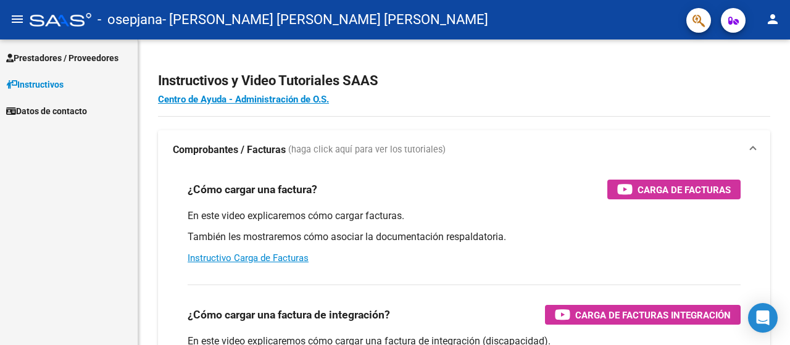
click at [58, 59] on span "Prestadores / Proveedores" at bounding box center [62, 58] width 112 height 14
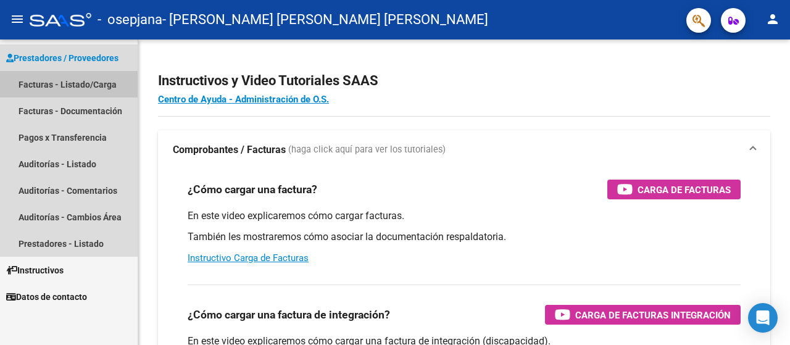
click at [70, 82] on link "Facturas - Listado/Carga" at bounding box center [69, 84] width 138 height 27
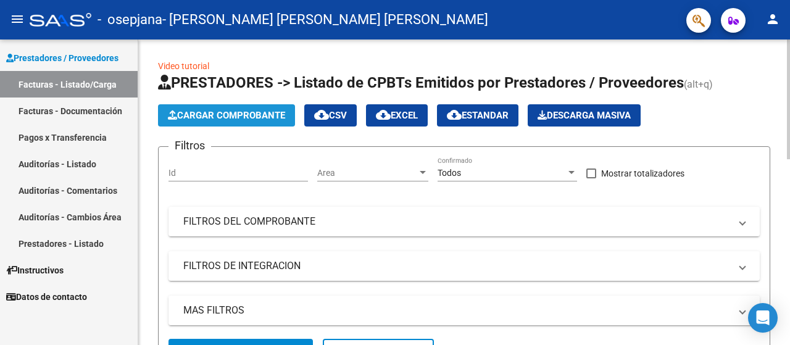
click at [223, 115] on span "Cargar Comprobante" at bounding box center [226, 115] width 117 height 11
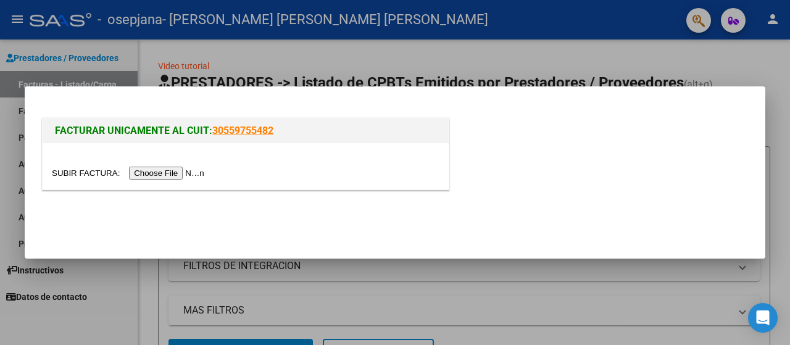
click at [148, 171] on input "file" at bounding box center [130, 173] width 156 height 13
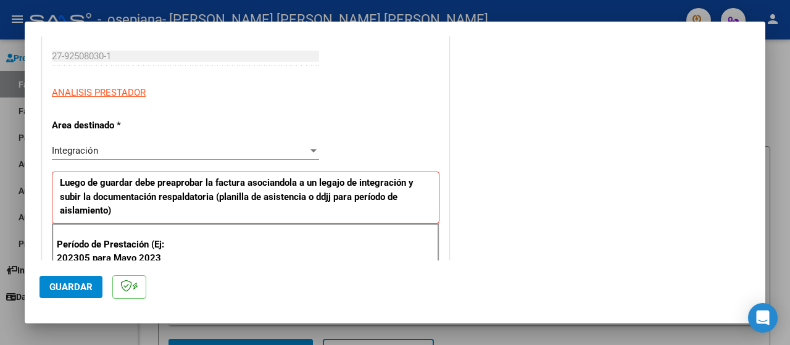
scroll to position [247, 0]
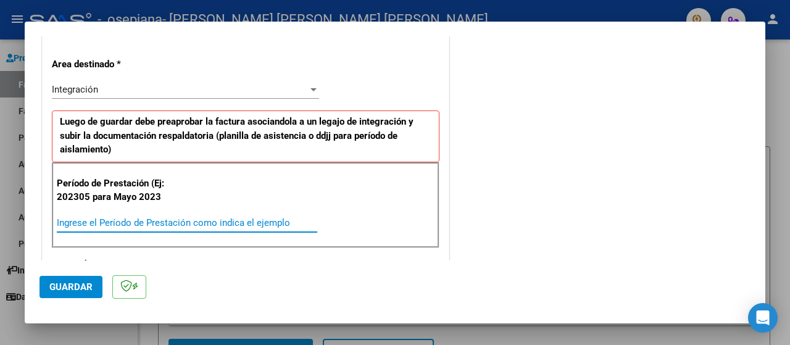
click at [68, 218] on input "Ingrese el Período de Prestación como indica el ejemplo" at bounding box center [187, 222] width 260 height 11
type input "202507"
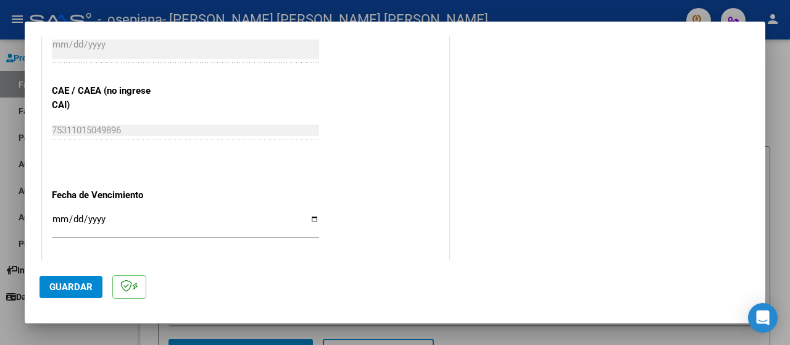
scroll to position [802, 0]
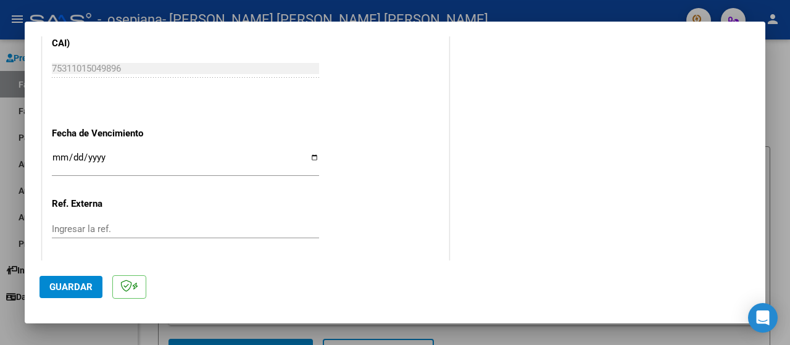
click at [310, 156] on input "Ingresar la fecha" at bounding box center [185, 162] width 267 height 20
type input "[DATE]"
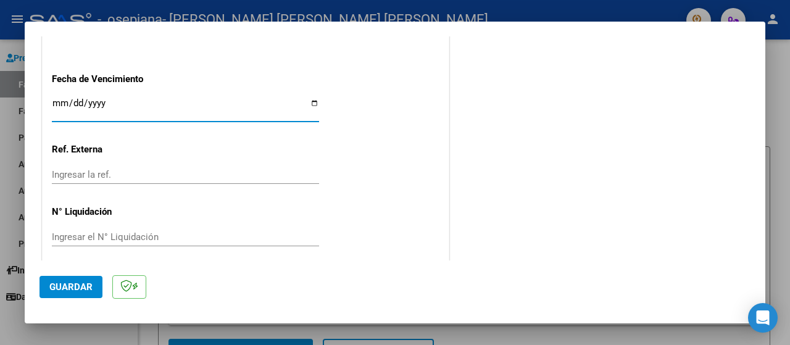
scroll to position [864, 0]
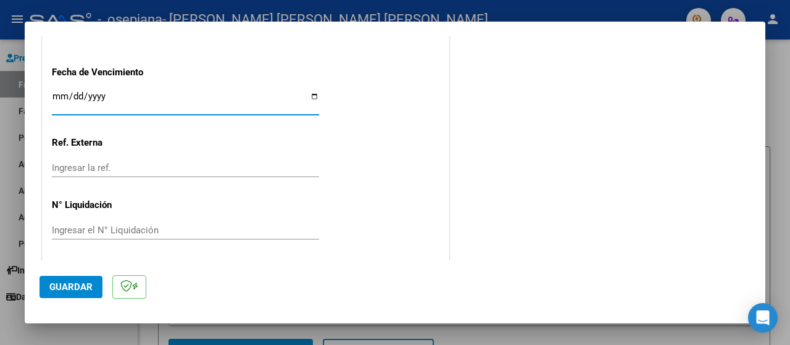
click at [72, 285] on span "Guardar" at bounding box center [70, 286] width 43 height 11
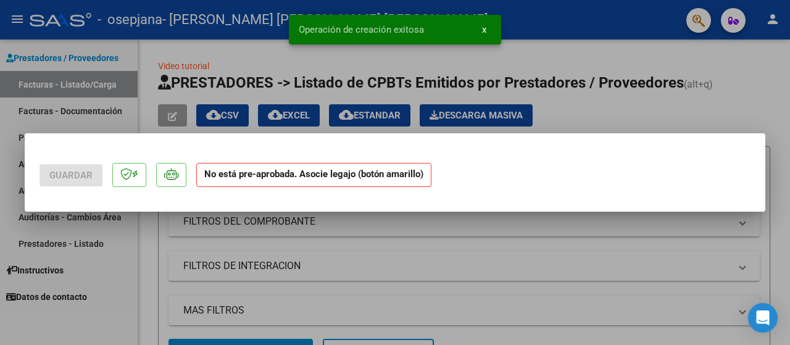
scroll to position [0, 0]
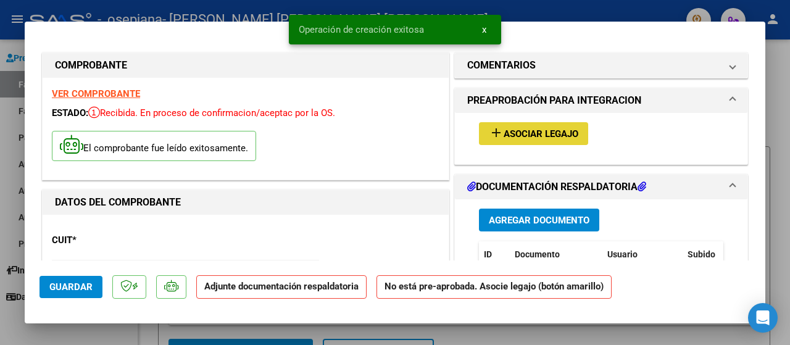
click at [546, 135] on span "Asociar Legajo" at bounding box center [541, 133] width 75 height 11
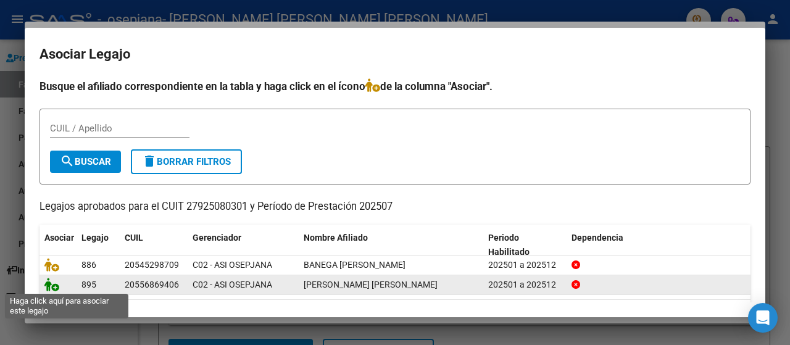
click at [52, 283] on icon at bounding box center [51, 285] width 15 height 14
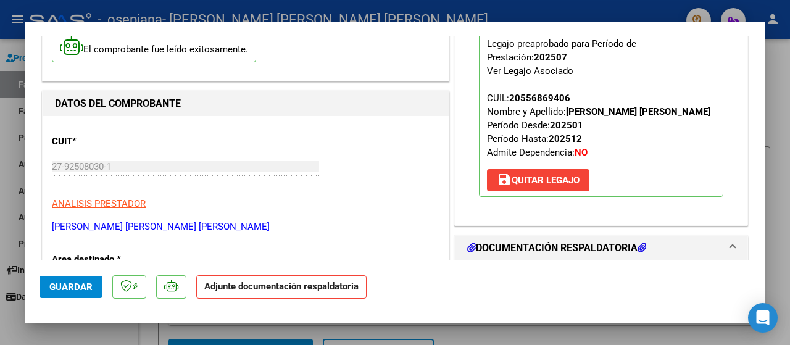
scroll to position [185, 0]
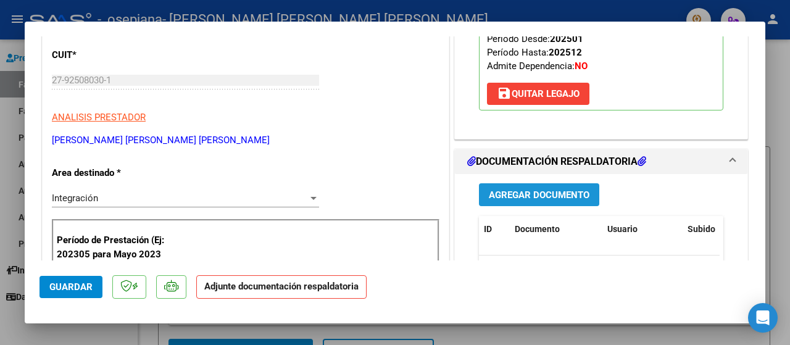
click at [528, 193] on span "Agregar Documento" at bounding box center [539, 194] width 101 height 11
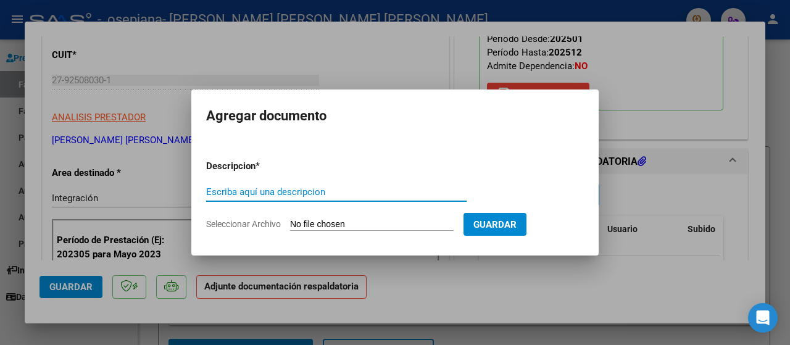
click at [211, 189] on input "Escriba aquí una descripcion" at bounding box center [336, 191] width 260 height 11
type input "PLANILLA ASISTENCIA [PERSON_NAME] 2025"
click at [306, 224] on input "Seleccionar Archivo" at bounding box center [372, 225] width 164 height 12
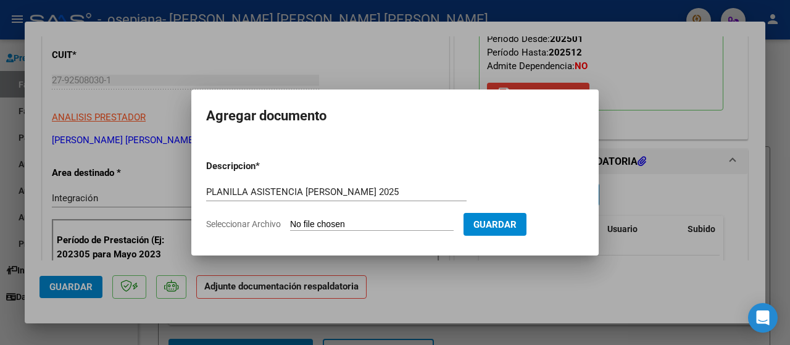
type input "C:\fakepath\PLANILLA ASISTENCIA LAUTARO JULIO 2025.pdf"
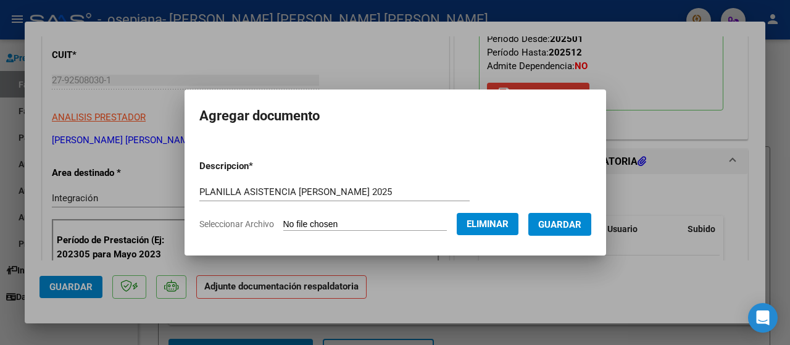
click at [554, 223] on span "Guardar" at bounding box center [559, 224] width 43 height 11
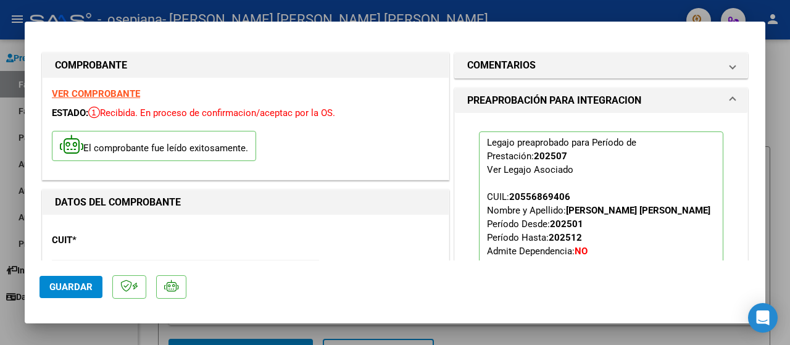
scroll to position [0, 0]
click at [772, 19] on div at bounding box center [395, 172] width 790 height 345
type input "$ 0,00"
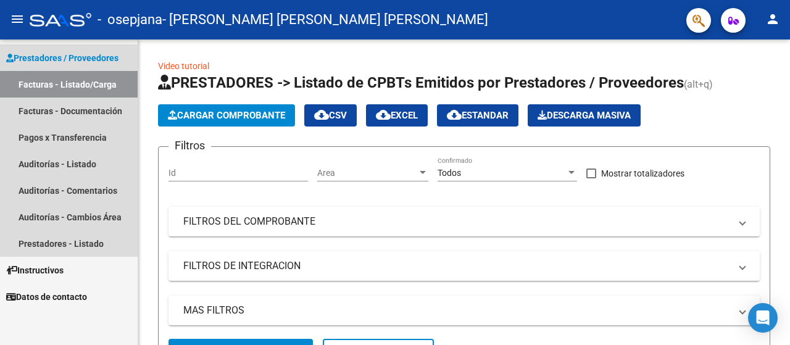
click at [37, 83] on link "Facturas - Listado/Carga" at bounding box center [69, 84] width 138 height 27
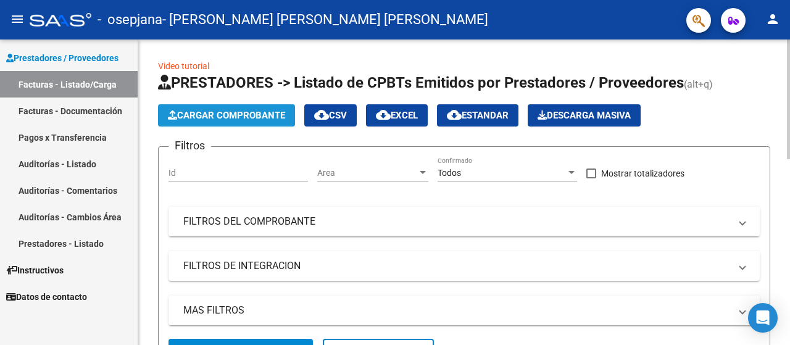
click at [232, 117] on span "Cargar Comprobante" at bounding box center [226, 115] width 117 height 11
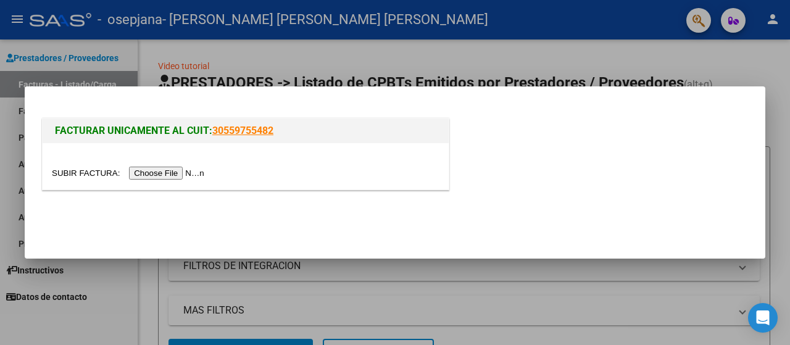
click at [153, 173] on input "file" at bounding box center [130, 173] width 156 height 13
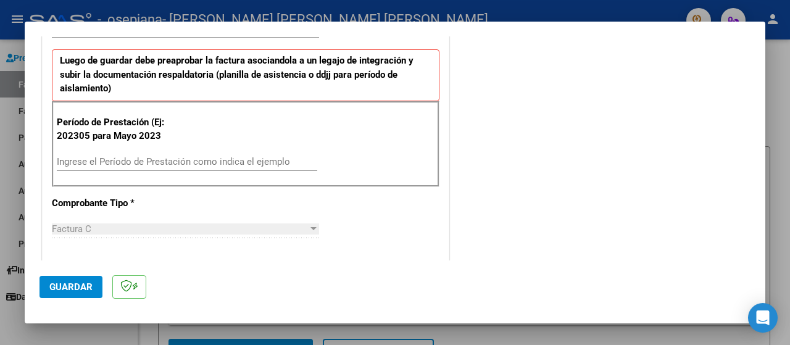
scroll to position [309, 0]
click at [60, 156] on input "Ingrese el Período de Prestación como indica el ejemplo" at bounding box center [187, 161] width 260 height 11
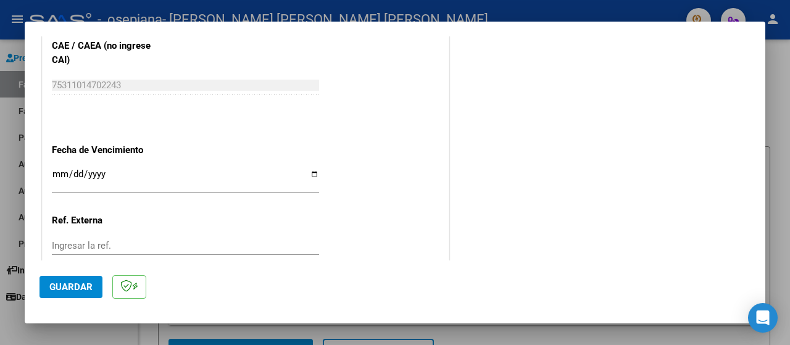
scroll to position [802, 0]
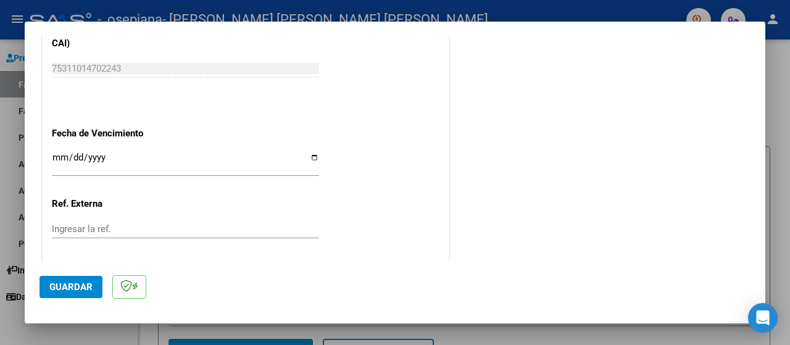
type input "202507"
click at [308, 154] on input "Ingresar la fecha" at bounding box center [185, 162] width 267 height 20
type input "[DATE]"
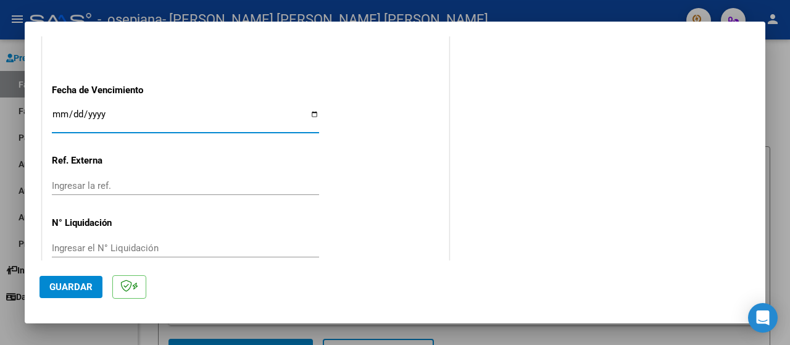
scroll to position [864, 0]
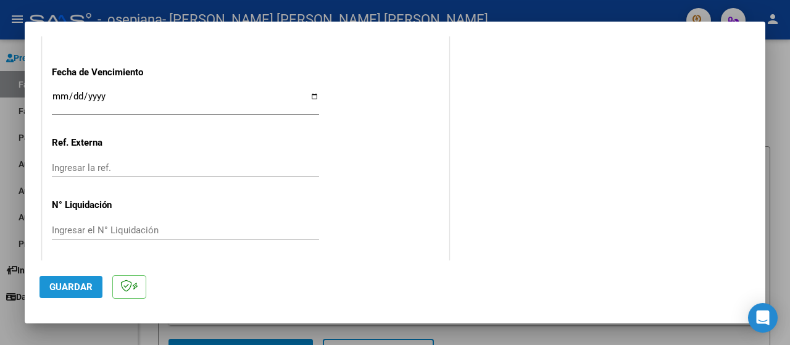
click at [80, 287] on span "Guardar" at bounding box center [70, 286] width 43 height 11
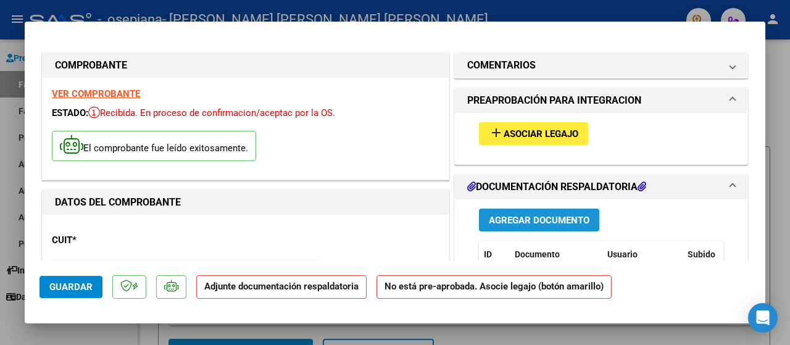
click at [538, 218] on span "Agregar Documento" at bounding box center [539, 220] width 101 height 11
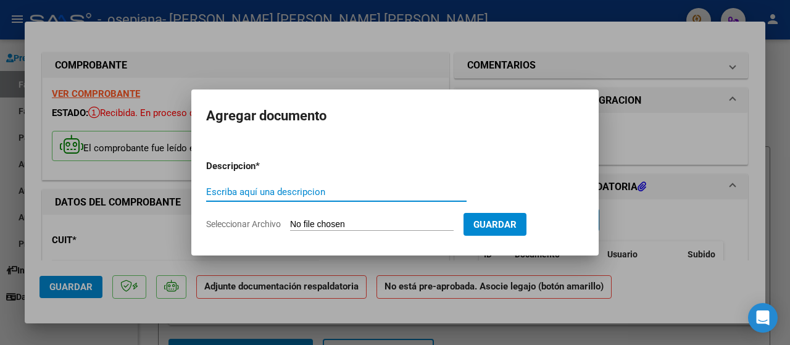
click at [215, 193] on input "Escriba aquí una descripcion" at bounding box center [336, 191] width 260 height 11
type input "PLANILLA DE ASISTENCIA [PERSON_NAME] 2025"
click at [260, 222] on span "Seleccionar Archivo" at bounding box center [243, 224] width 75 height 10
click at [290, 222] on input "Seleccionar Archivo" at bounding box center [372, 225] width 164 height 12
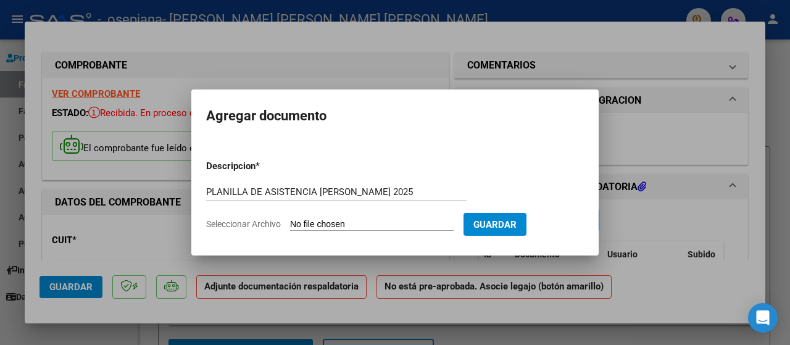
type input "C:\fakepath\PLANILLA ASISTENCIA [PERSON_NAME] 2025.pdf"
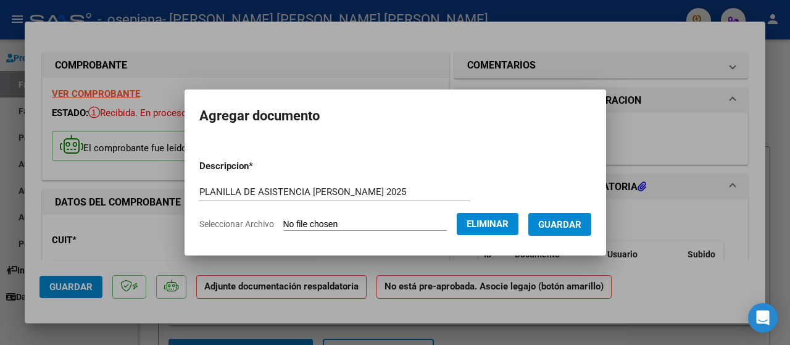
click at [556, 220] on span "Guardar" at bounding box center [559, 224] width 43 height 11
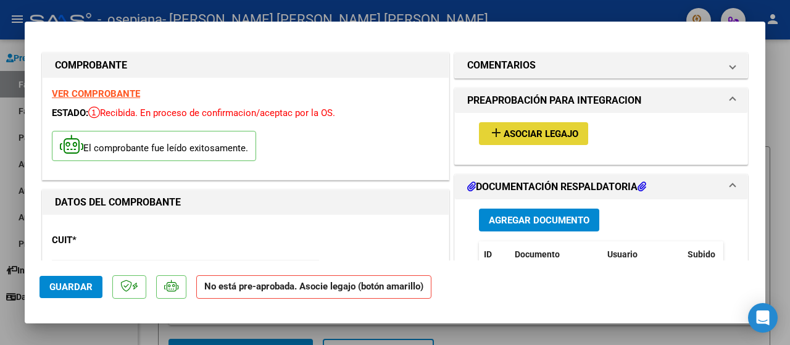
click at [542, 133] on span "Asociar Legajo" at bounding box center [541, 133] width 75 height 11
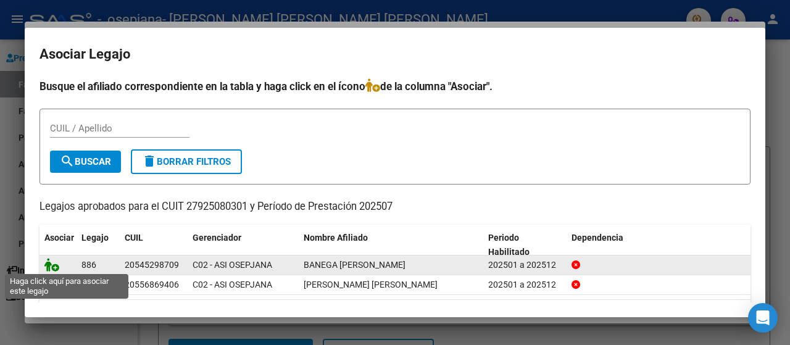
click at [49, 264] on icon at bounding box center [51, 265] width 15 height 14
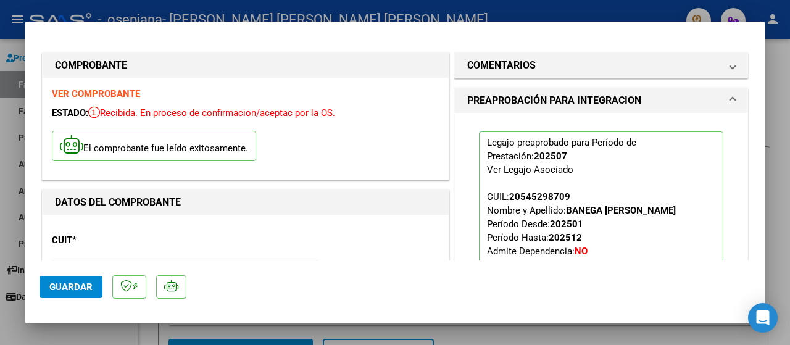
click at [775, 18] on div at bounding box center [395, 172] width 790 height 345
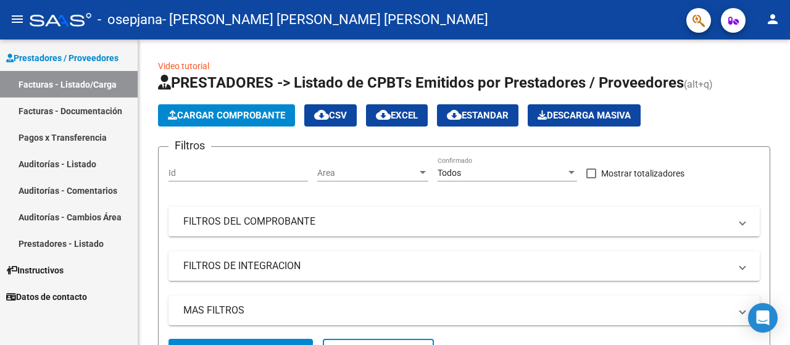
click at [769, 20] on mat-icon "person" at bounding box center [772, 19] width 15 height 15
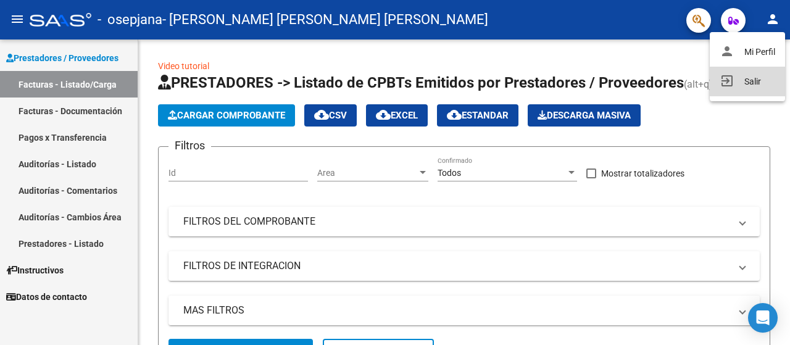
click at [761, 76] on button "exit_to_app Salir" at bounding box center [747, 82] width 75 height 30
